Goal: Transaction & Acquisition: Purchase product/service

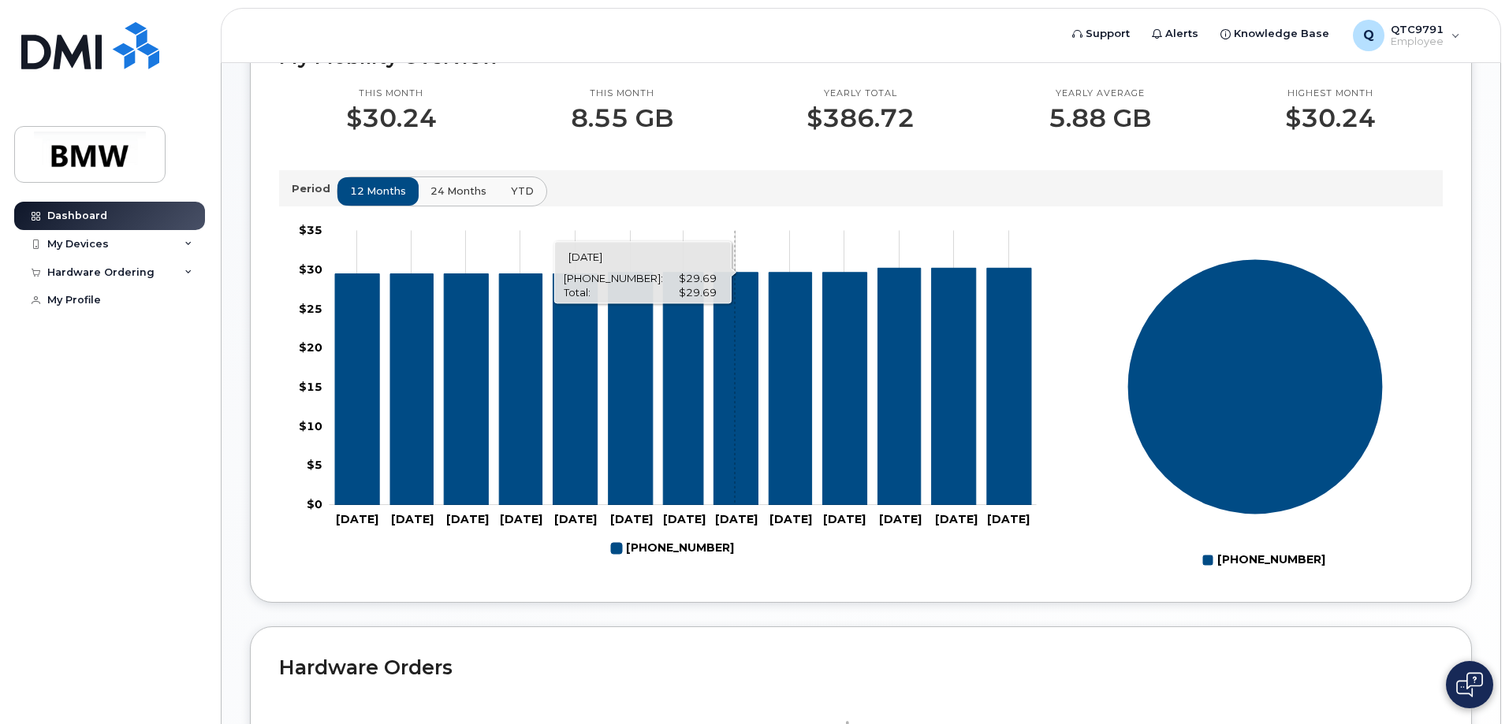
scroll to position [473, 0]
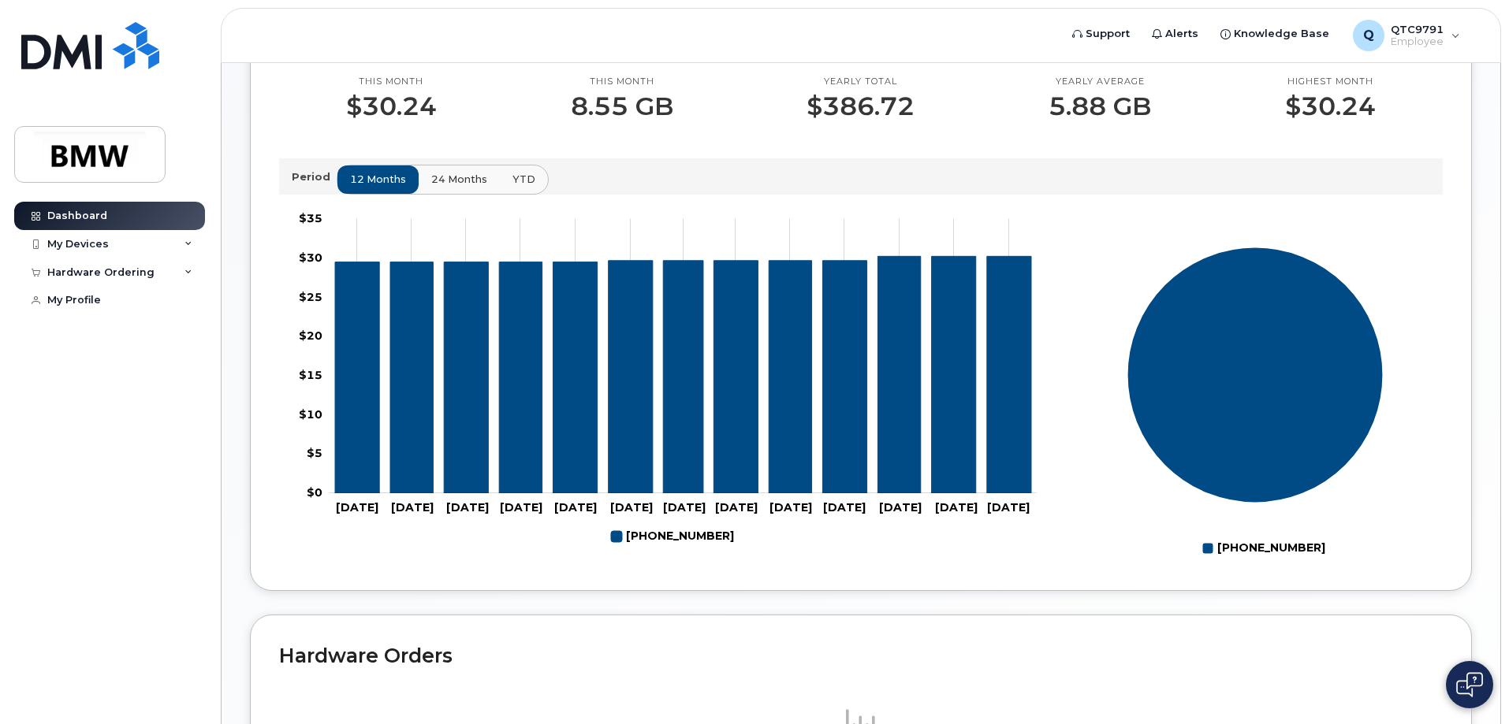
click at [453, 187] on span "24 months" at bounding box center [459, 179] width 56 height 15
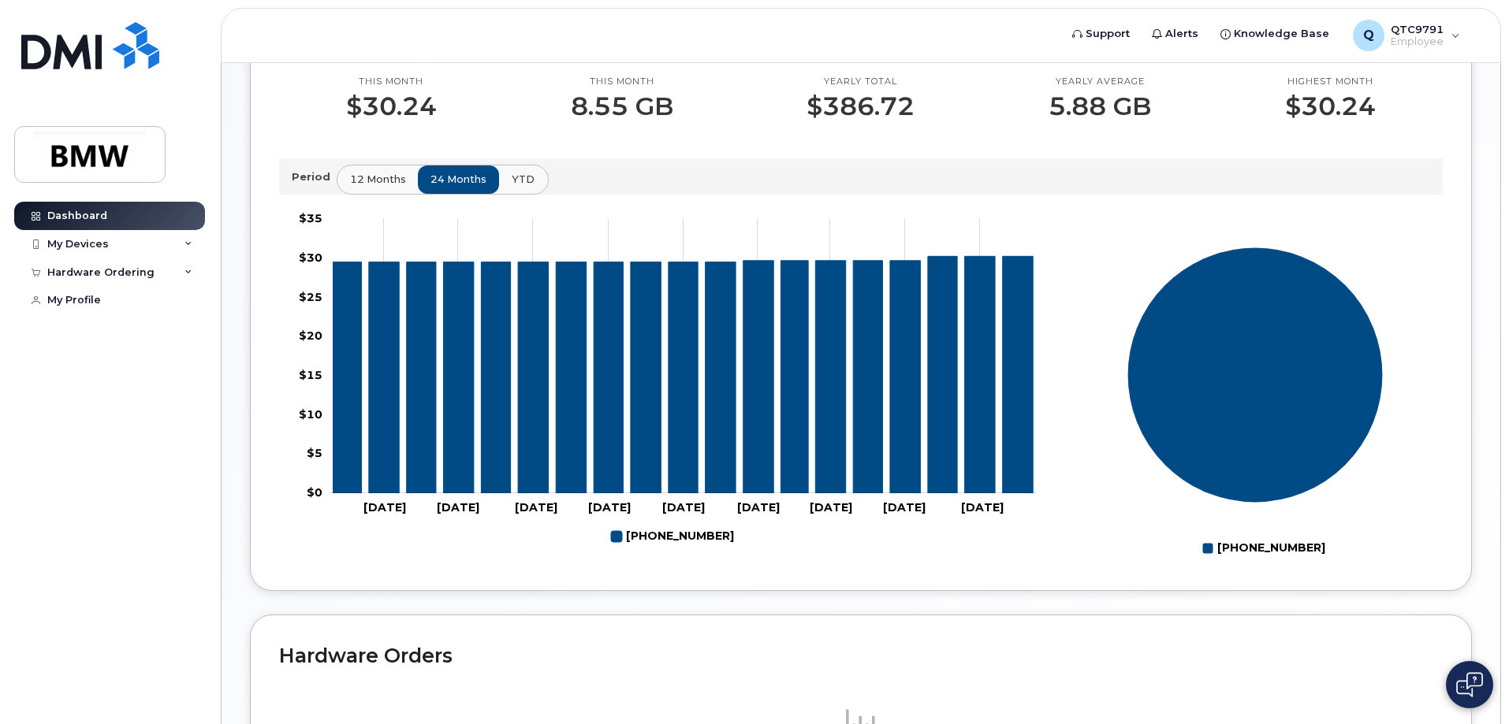
click at [521, 187] on span "YTD" at bounding box center [523, 179] width 23 height 15
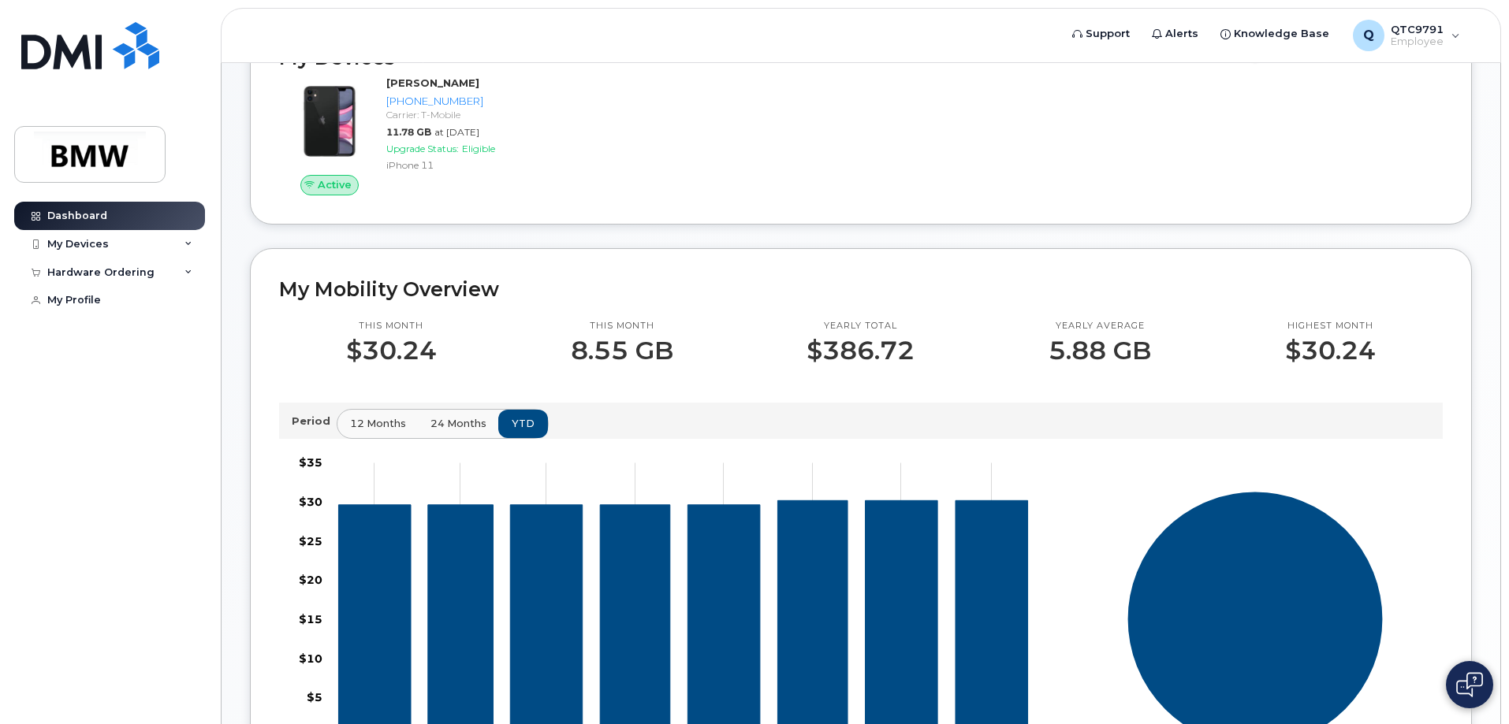
scroll to position [228, 0]
click at [351, 432] on span "12 months" at bounding box center [379, 424] width 56 height 15
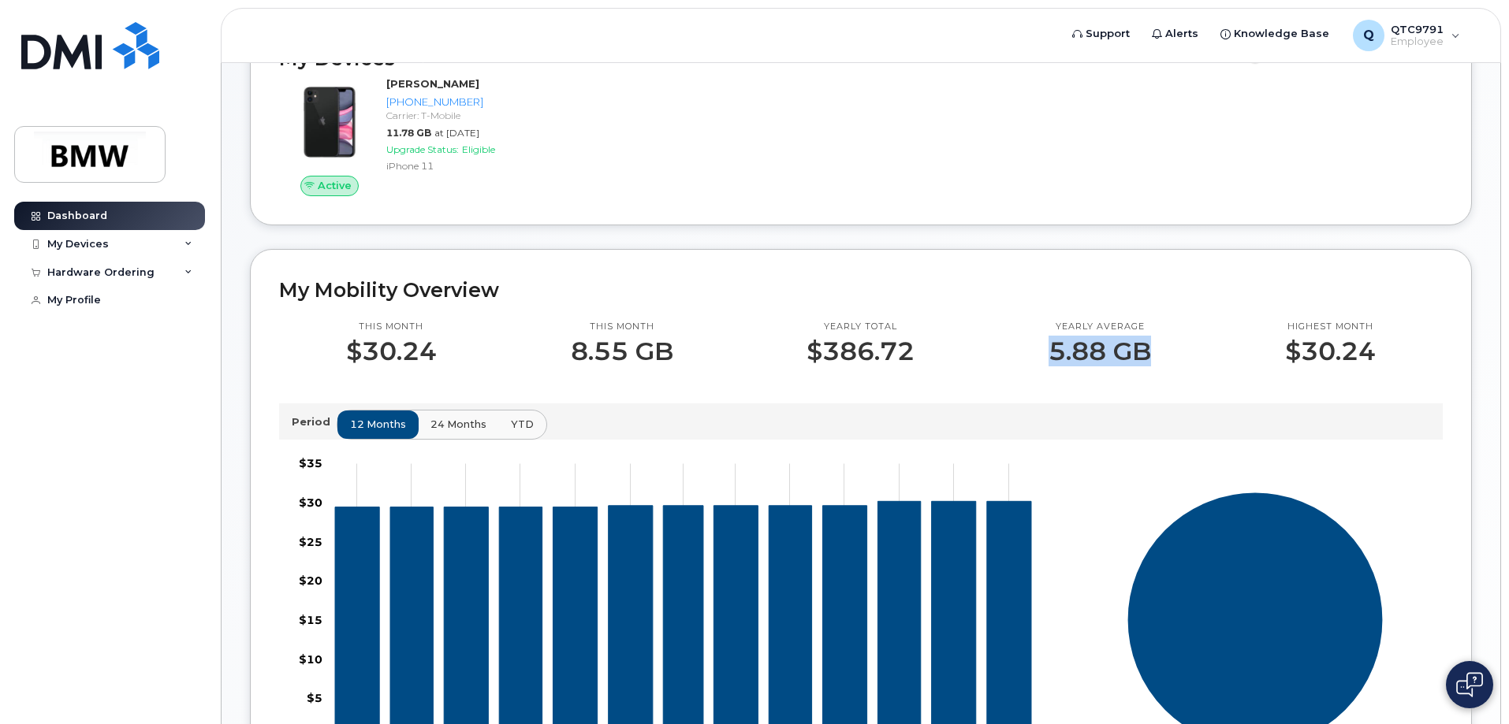
drag, startPoint x: 1149, startPoint y: 365, endPoint x: 1045, endPoint y: 362, distance: 104.1
click at [1045, 362] on div "Yearly average 5.88 GB" at bounding box center [1099, 343] width 236 height 45
click at [1276, 63] on span at bounding box center [1261, 55] width 28 height 16
click at [1260, 53] on input "Show Deactivated Devices" at bounding box center [1253, 46] width 13 height 13
click at [1276, 63] on span at bounding box center [1261, 55] width 28 height 16
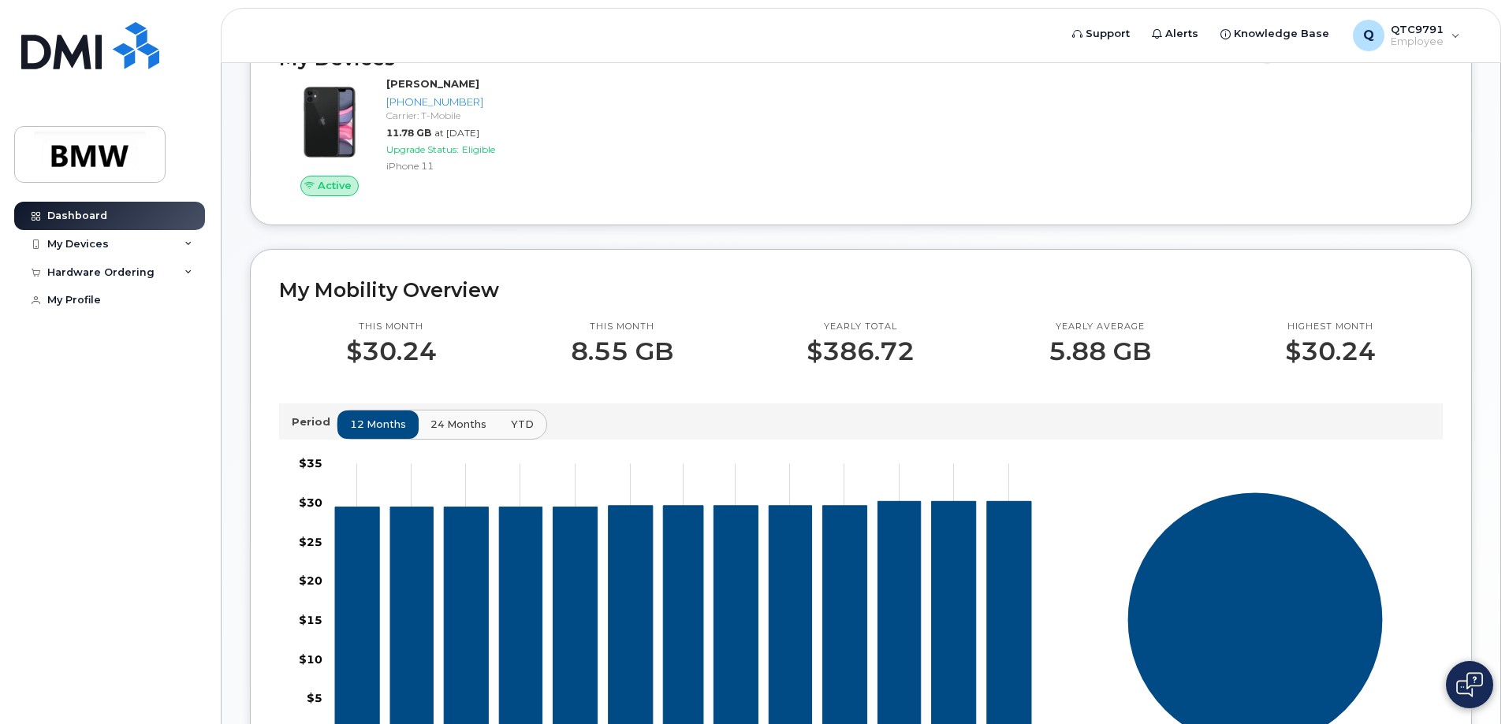
click at [1260, 53] on input "Show Deactivated Devices" at bounding box center [1253, 46] width 13 height 13
checkbox input "false"
click at [120, 252] on div "My Devices" at bounding box center [109, 244] width 191 height 28
click at [138, 364] on div "Hardware Ordering" at bounding box center [100, 358] width 107 height 13
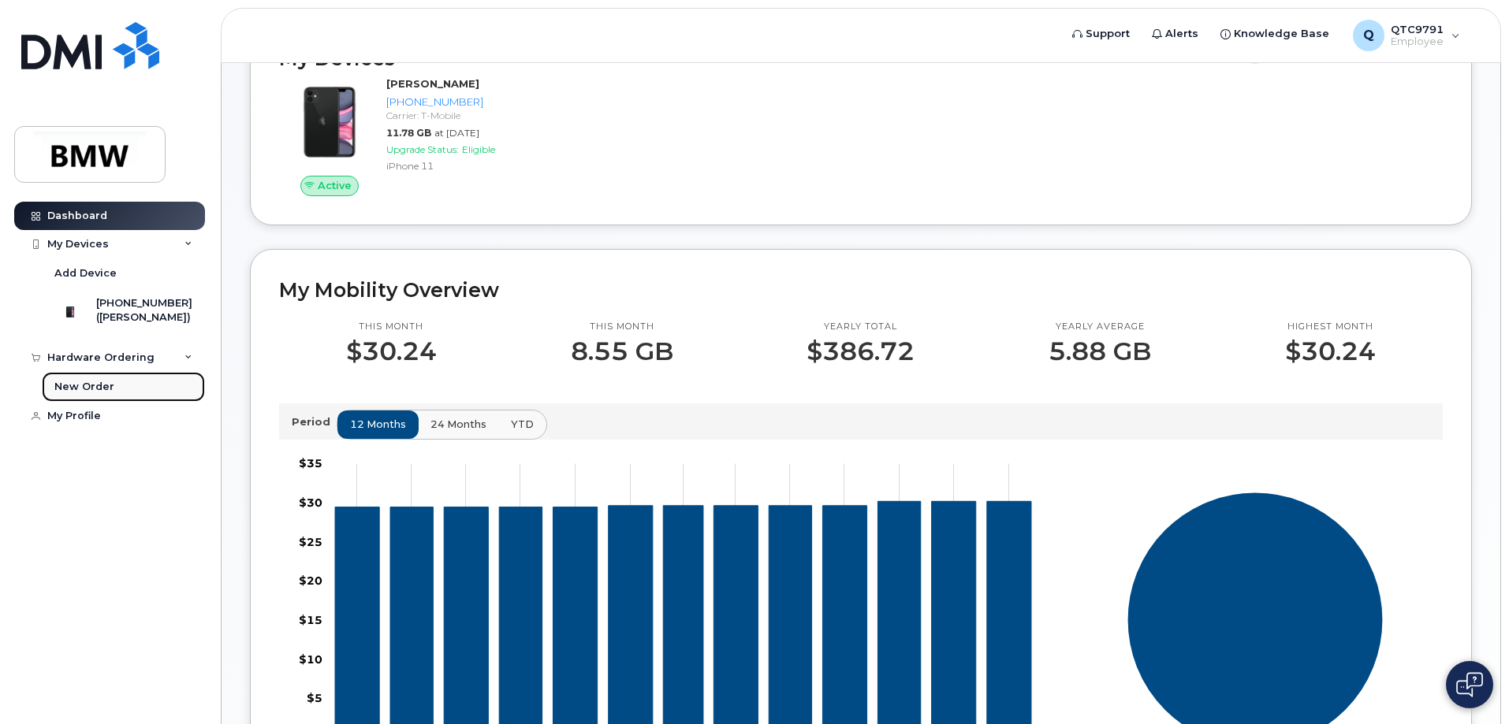
click at [143, 397] on link "New Order" at bounding box center [123, 387] width 163 height 30
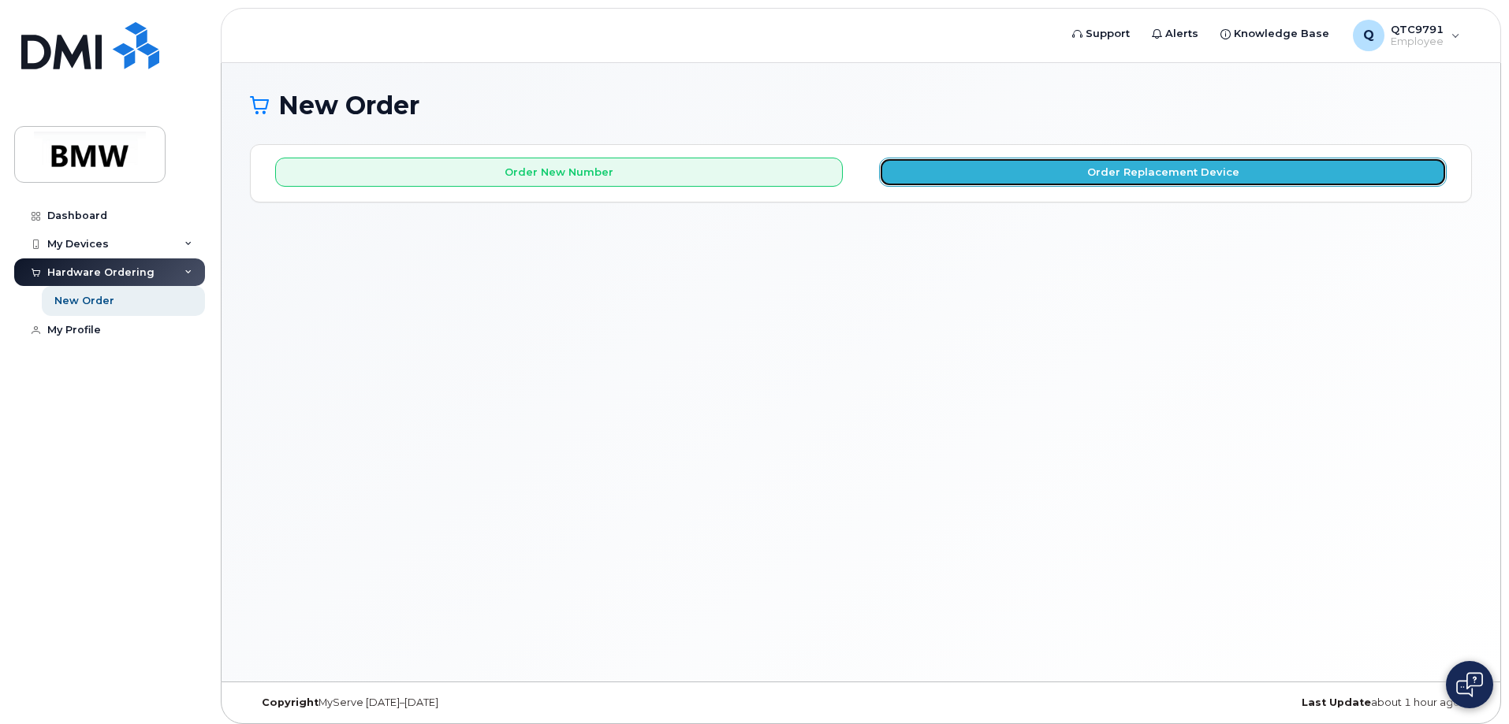
click at [1166, 176] on button "Order Replacement Device" at bounding box center [1163, 172] width 568 height 29
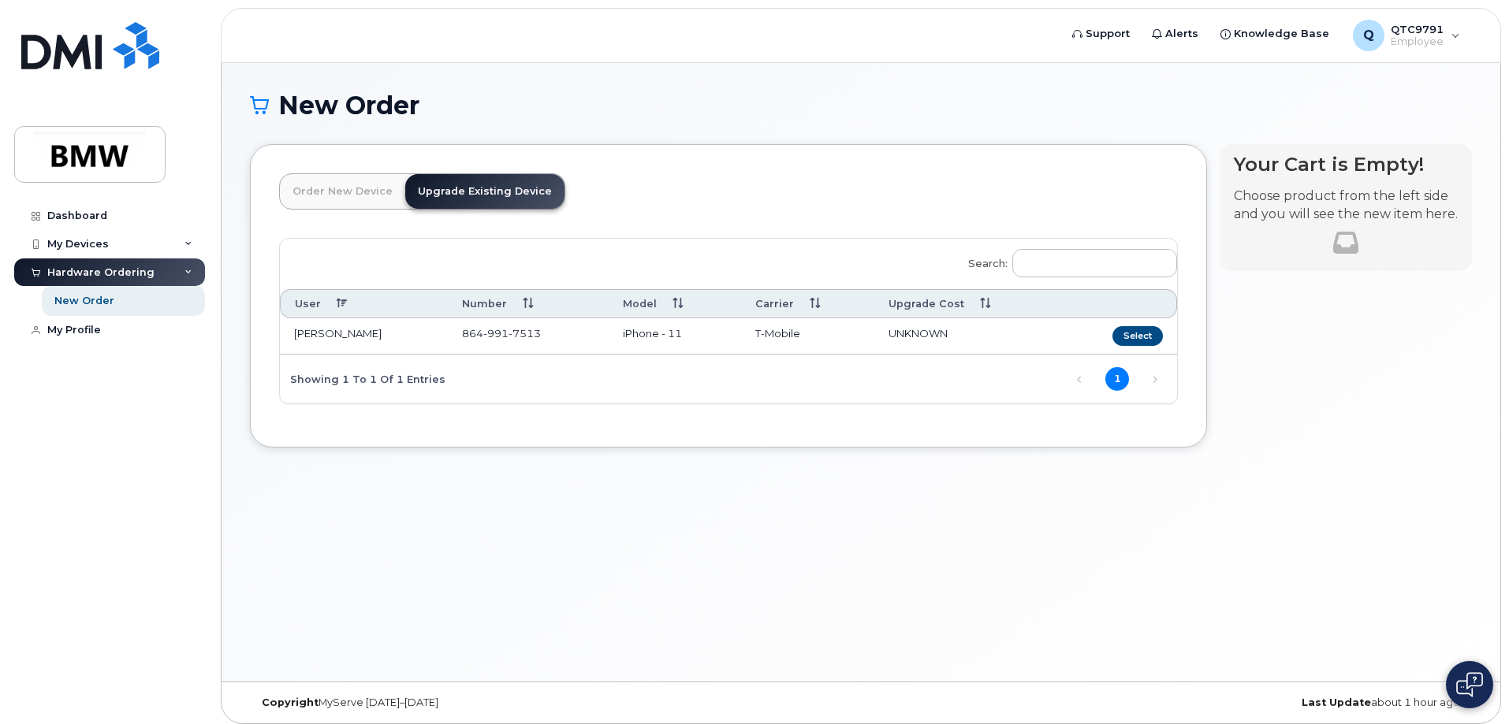
click at [497, 192] on link "Upgrade Existing Device" at bounding box center [484, 191] width 159 height 35
click at [1124, 337] on button "Select" at bounding box center [1137, 336] width 50 height 20
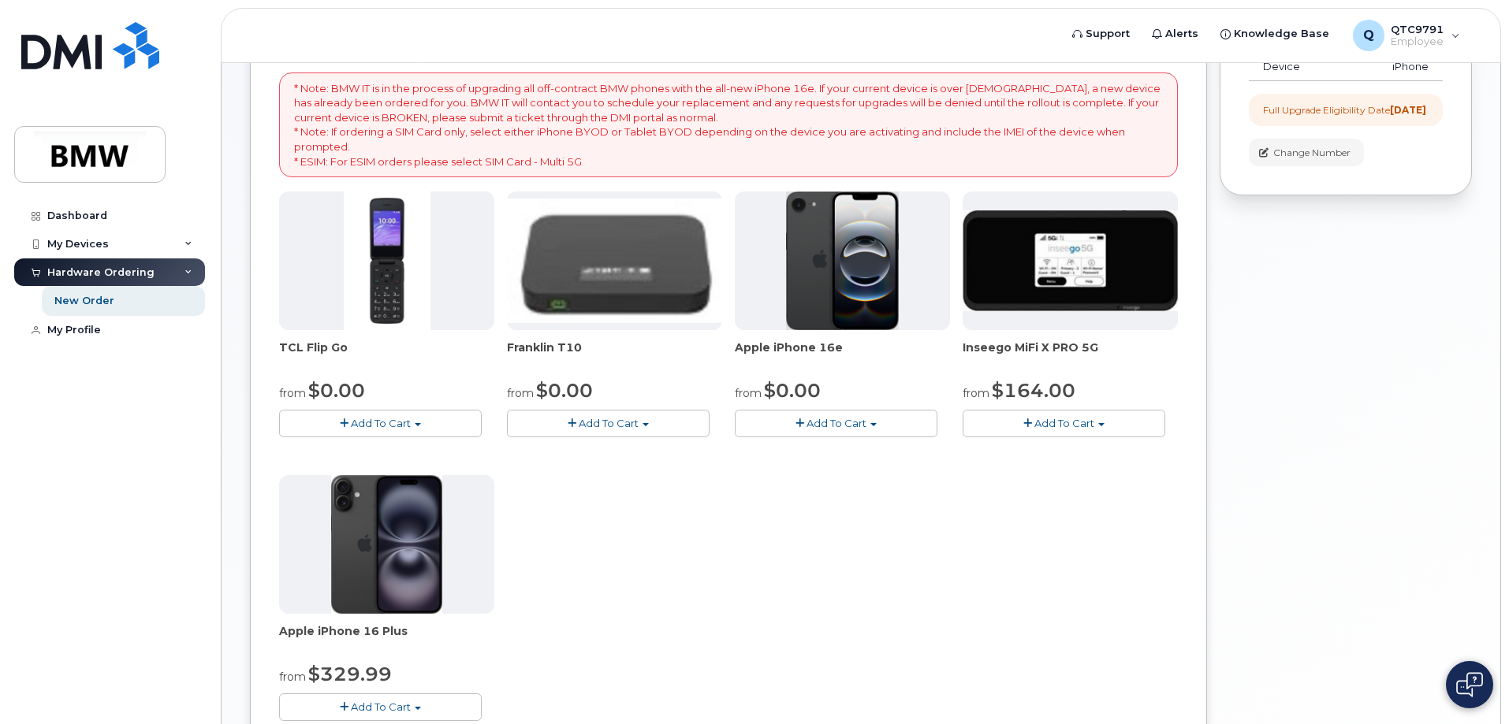
scroll to position [158, 0]
